Goal: Information Seeking & Learning: Learn about a topic

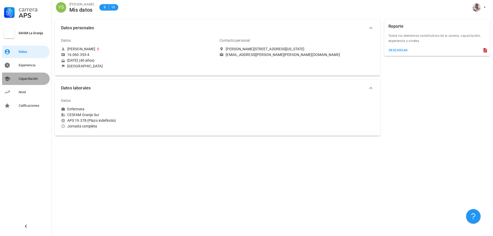
click at [28, 79] on div "Capacitación" at bounding box center [33, 79] width 29 height 4
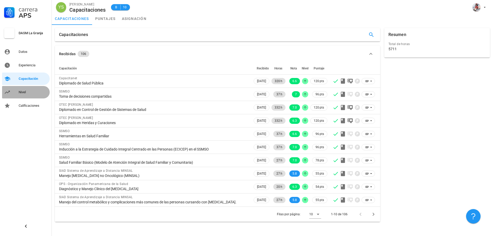
click at [31, 93] on div "Nivel" at bounding box center [33, 92] width 29 height 4
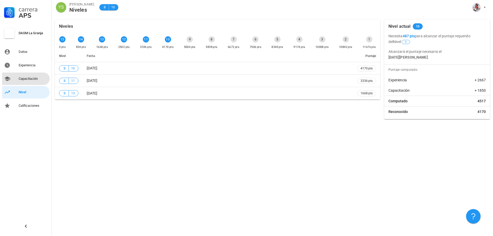
click at [30, 80] on div "Capacitación" at bounding box center [33, 79] width 29 height 4
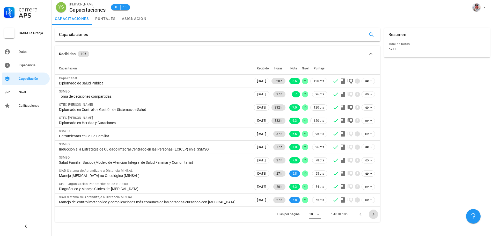
click at [371, 217] on icon "Página siguiente" at bounding box center [373, 214] width 6 height 6
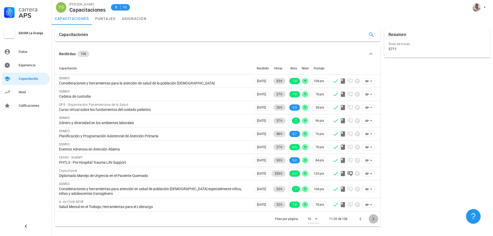
click at [371, 219] on icon "Página siguiente" at bounding box center [373, 219] width 6 height 6
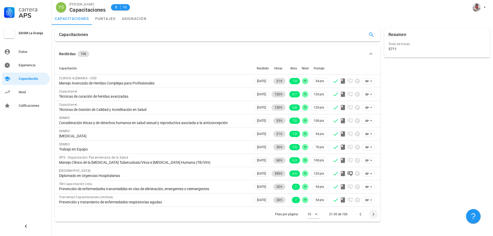
click at [371, 219] on div "Filas por página: 10 21-30 de 106" at bounding box center [217, 213] width 325 height 15
click at [372, 213] on icon "Página siguiente" at bounding box center [373, 214] width 6 height 6
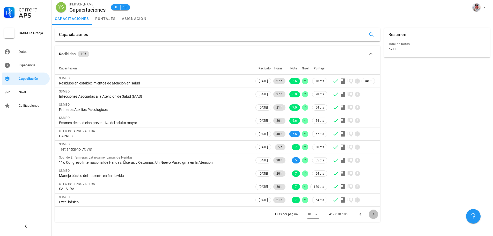
click at [372, 213] on icon "Página siguiente" at bounding box center [373, 214] width 6 height 6
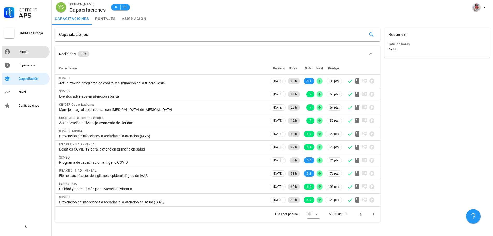
click at [25, 49] on div "Datos" at bounding box center [33, 52] width 29 height 8
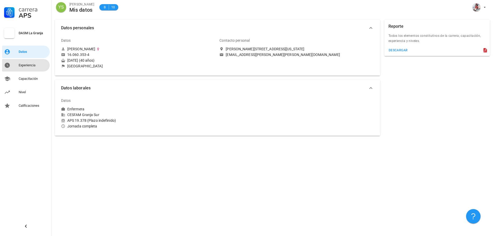
click at [25, 62] on div "Experiencia" at bounding box center [33, 65] width 29 height 8
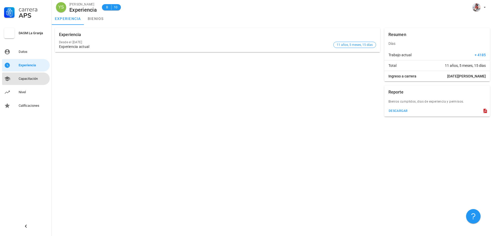
click at [24, 76] on div "Capacitación" at bounding box center [33, 79] width 29 height 8
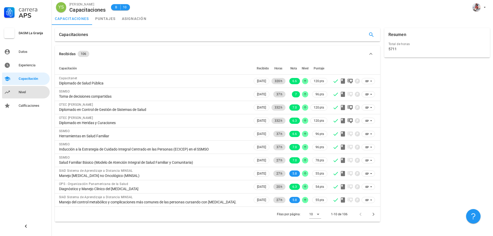
click at [17, 93] on link "Nivel" at bounding box center [26, 92] width 48 height 12
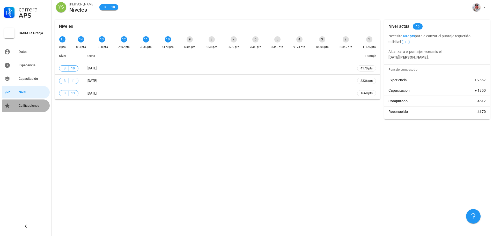
click at [33, 102] on div "Calificaciones" at bounding box center [33, 105] width 29 height 8
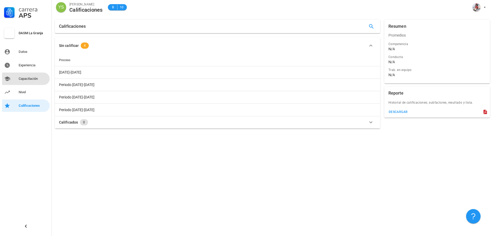
click at [34, 77] on div "Capacitación" at bounding box center [33, 79] width 29 height 4
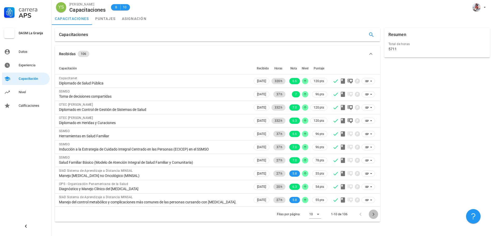
click at [373, 216] on icon "Página siguiente" at bounding box center [373, 213] width 2 height 3
